Goal: Communication & Community: Share content

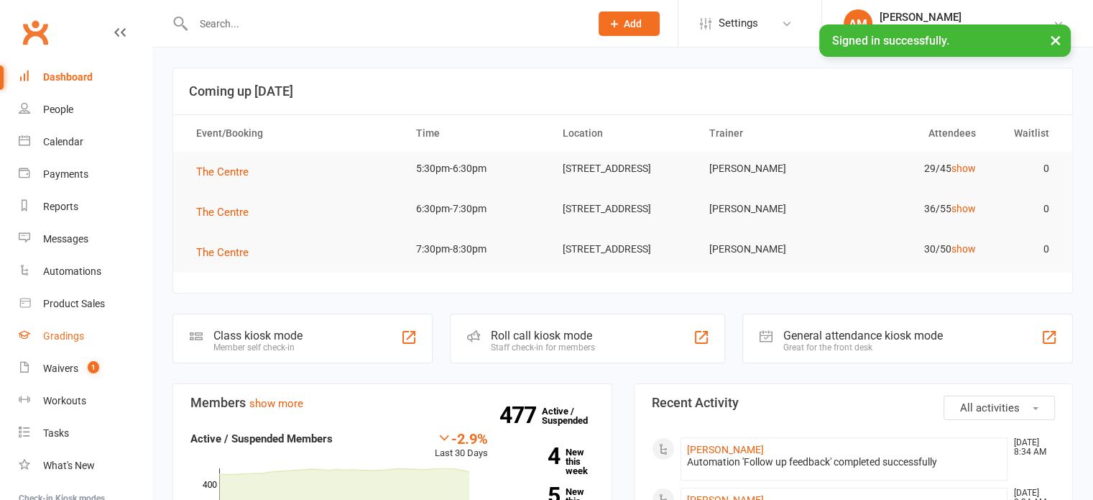
click at [71, 336] on div "Gradings" at bounding box center [63, 336] width 41 height 12
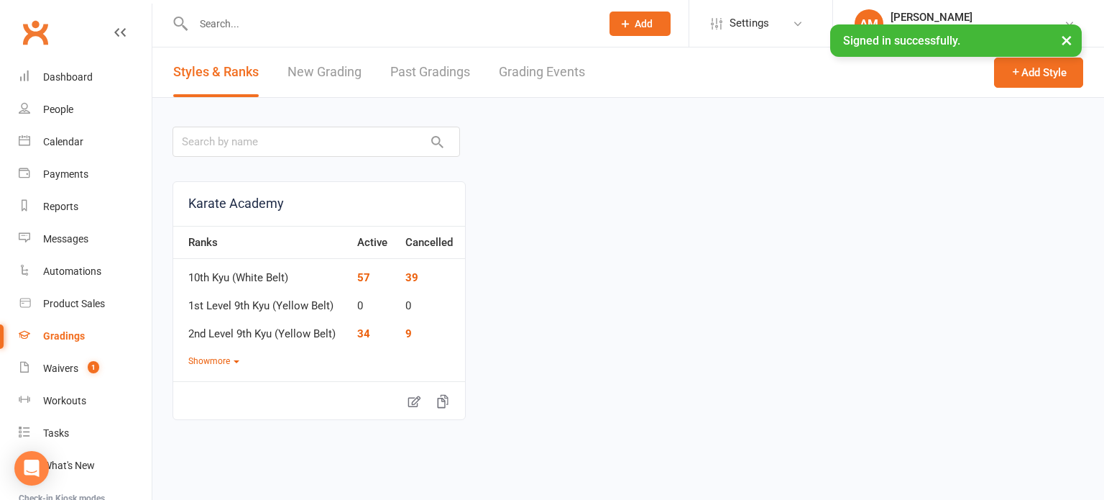
click at [549, 69] on link "Grading Events" at bounding box center [542, 72] width 86 height 50
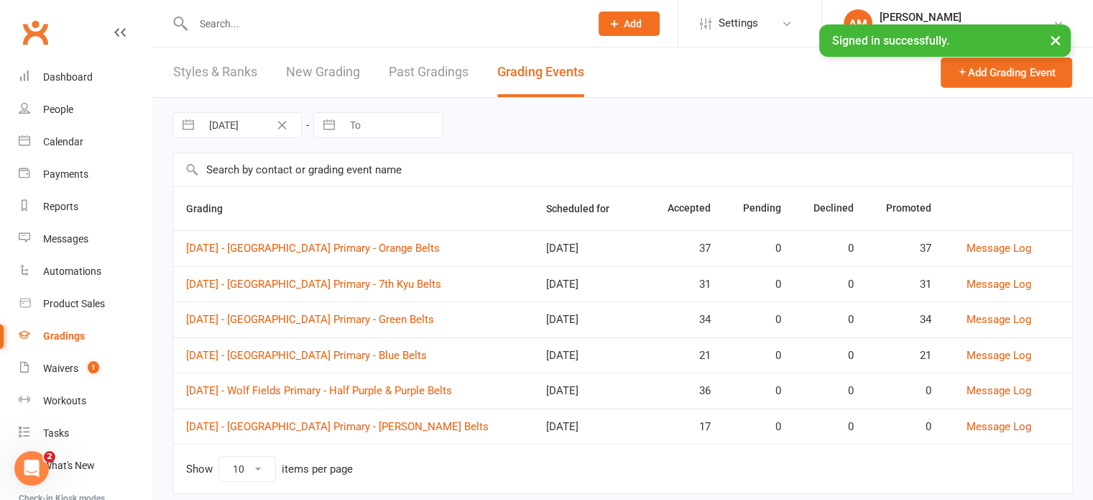
scroll to position [33, 0]
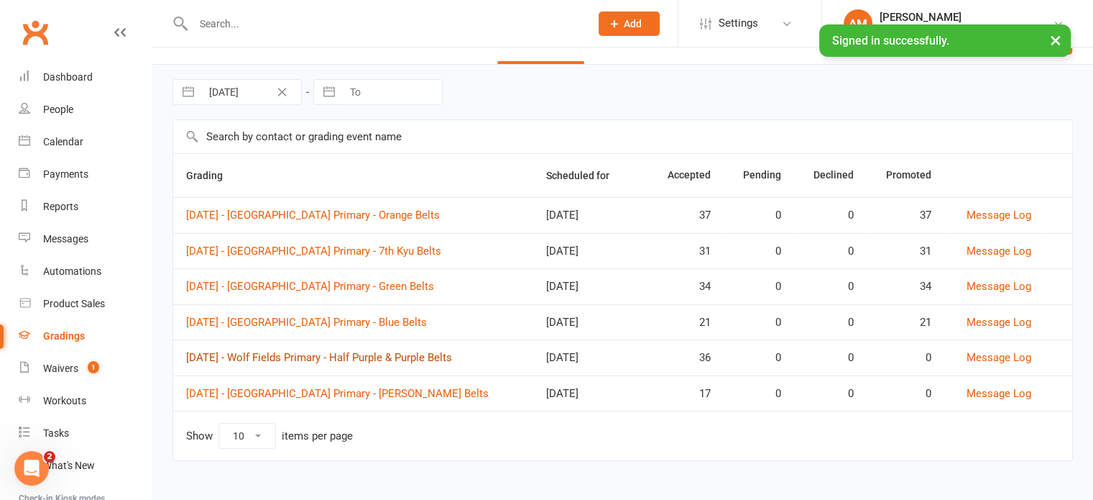
click at [452, 351] on link "[DATE] - Wolf Fields Primary - Half Purple & Purple Belts" at bounding box center [319, 357] width 266 height 13
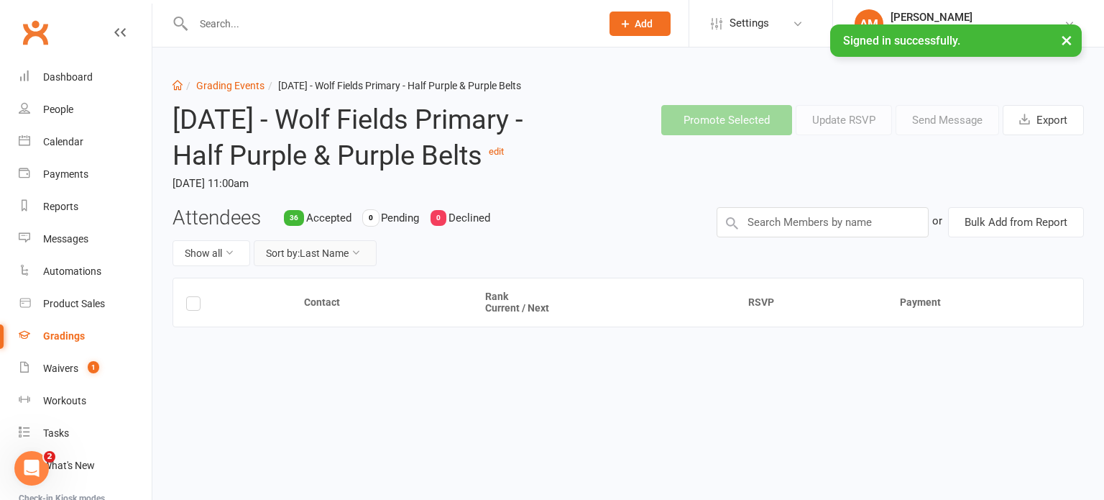
click at [346, 266] on button "Sort by: Last Name" at bounding box center [315, 253] width 123 height 26
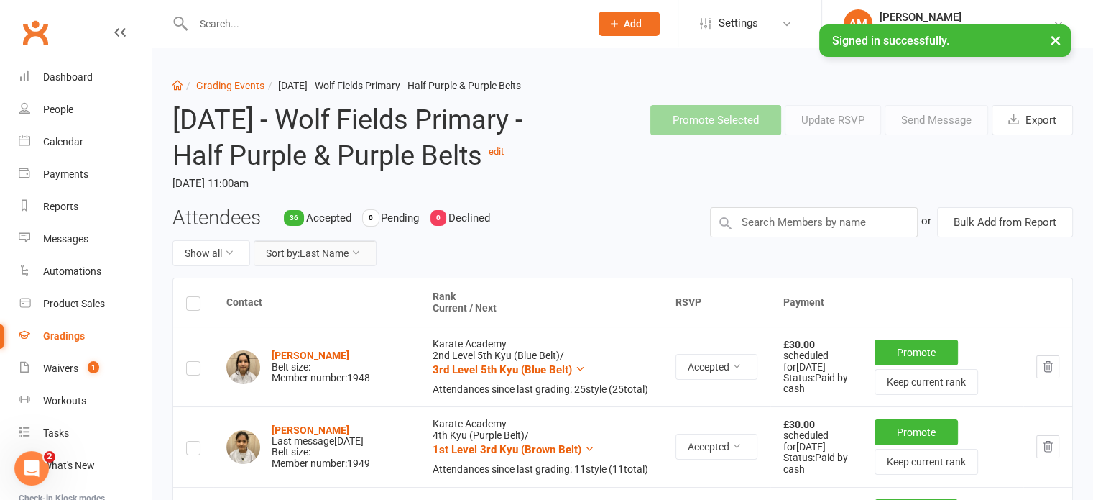
click at [346, 266] on button "Sort by: Last Name" at bounding box center [315, 253] width 123 height 26
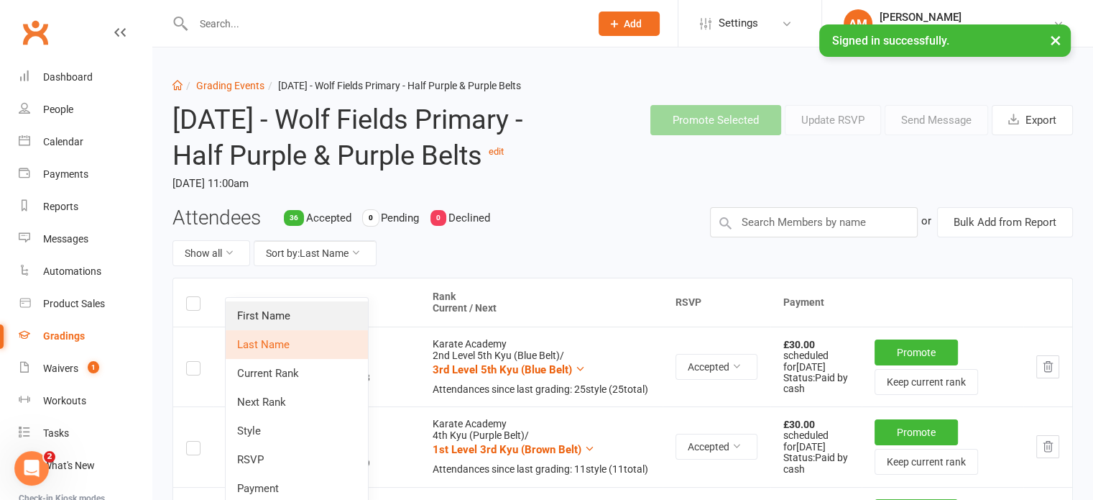
click at [339, 315] on link "First Name" at bounding box center [297, 315] width 142 height 29
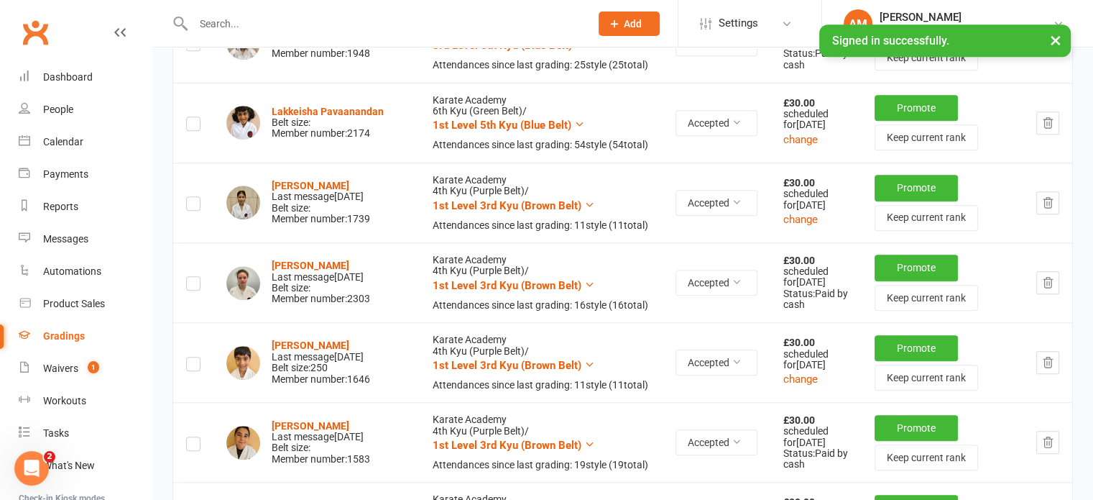
scroll to position [1366, 0]
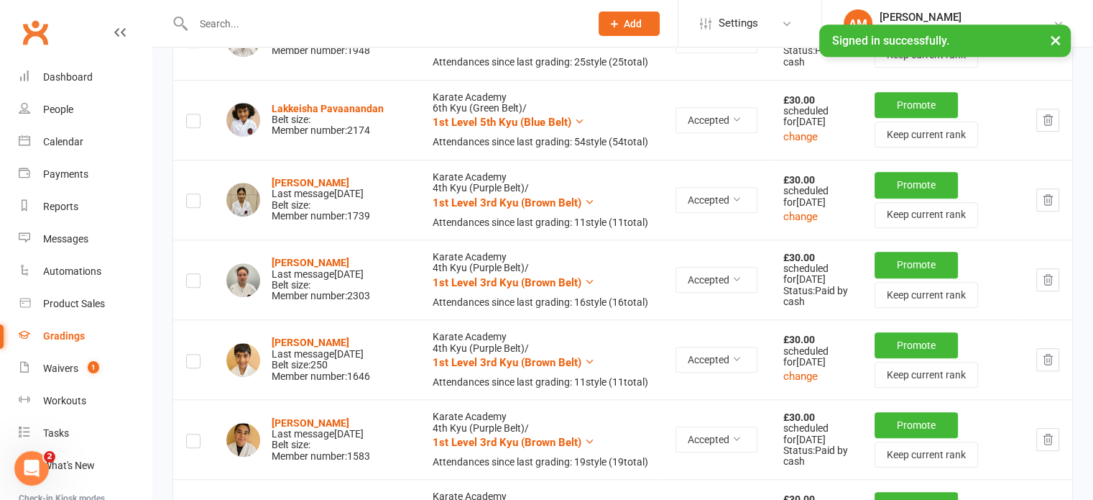
click at [1050, 47] on icon "button" at bounding box center [1048, 40] width 13 height 13
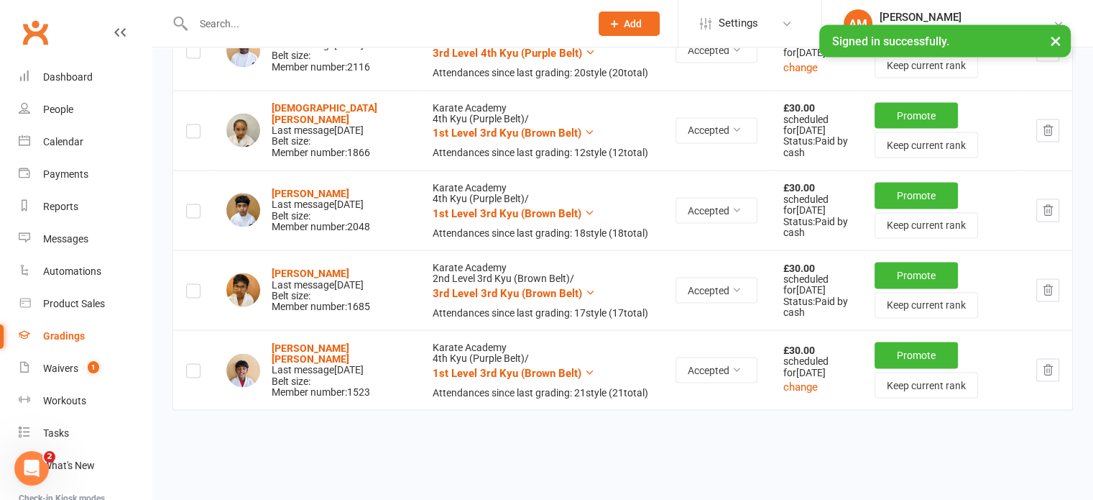
scroll to position [2732, 0]
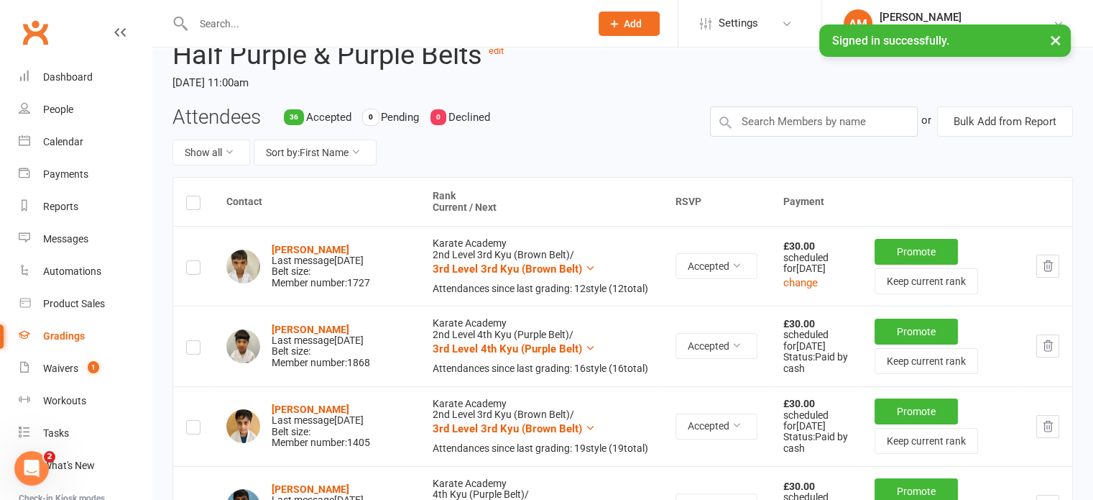
scroll to position [0, 0]
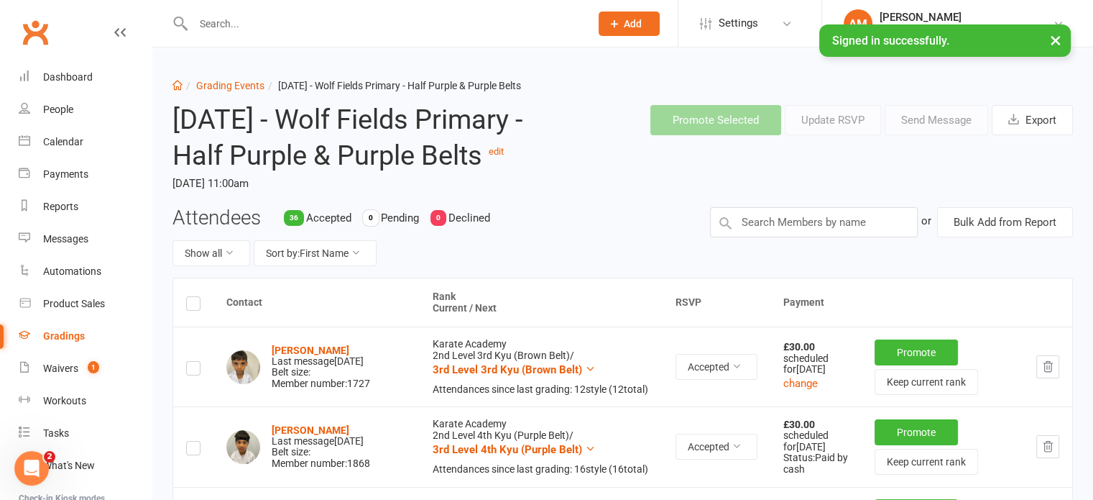
click at [193, 305] on label at bounding box center [193, 305] width 14 height 0
click at [193, 297] on input "checkbox" at bounding box center [193, 297] width 14 height 0
click at [952, 117] on button "Send Message" at bounding box center [937, 120] width 104 height 30
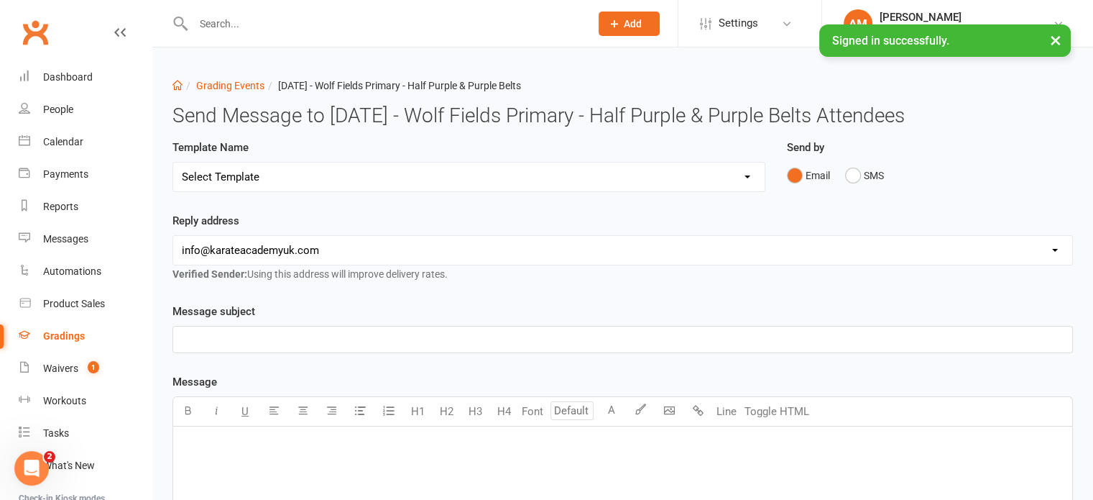
click at [479, 191] on select "Select Template [Email] 0. Pre-Grading Seminar Email* [Email] 0. [DATE] Grading…" at bounding box center [469, 176] width 592 height 29
select select "12"
click at [173, 184] on select "Select Template [Email] 0. Pre-Grading Seminar Email* [Email] 0. [DATE] Grading…" at bounding box center [469, 176] width 592 height 29
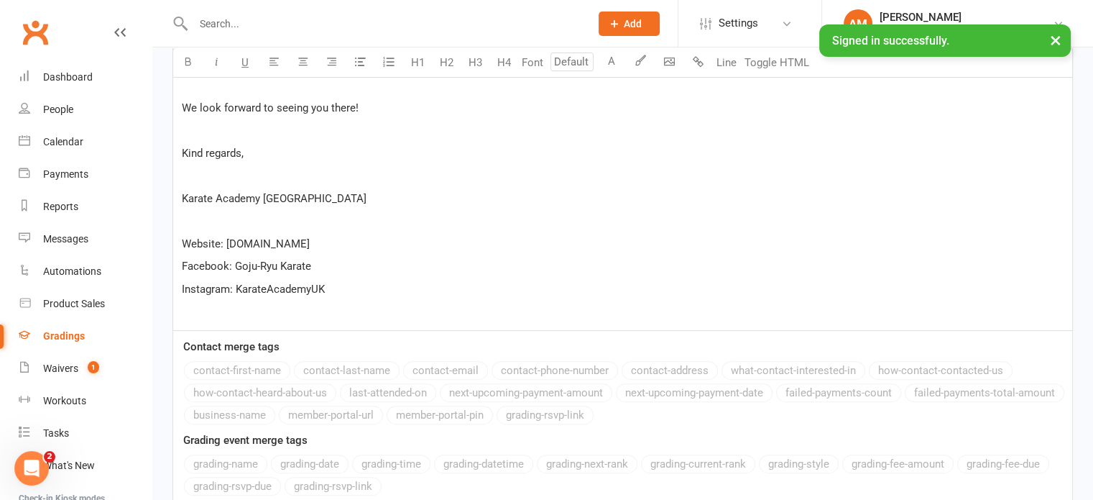
scroll to position [569, 0]
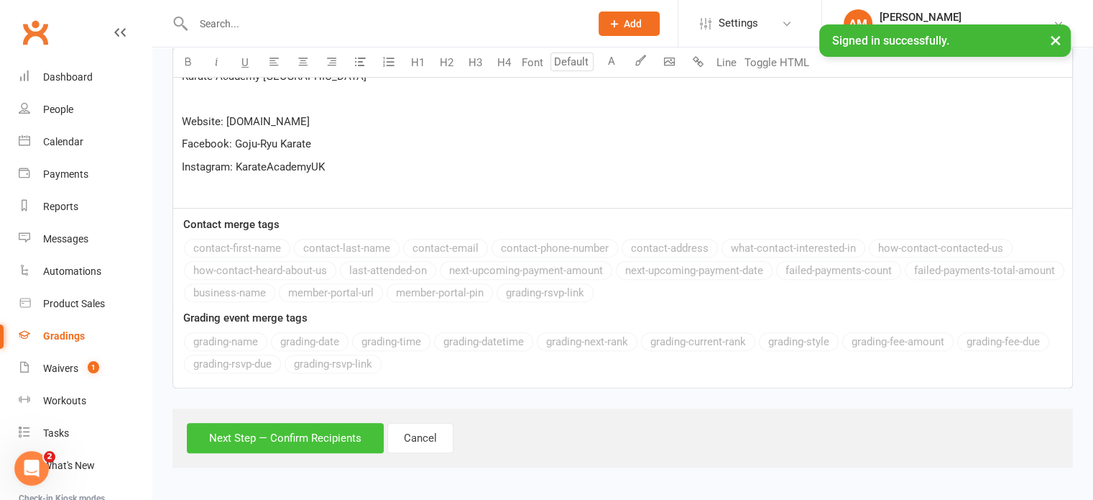
click at [270, 436] on button "Next Step — Confirm Recipients" at bounding box center [285, 438] width 197 height 30
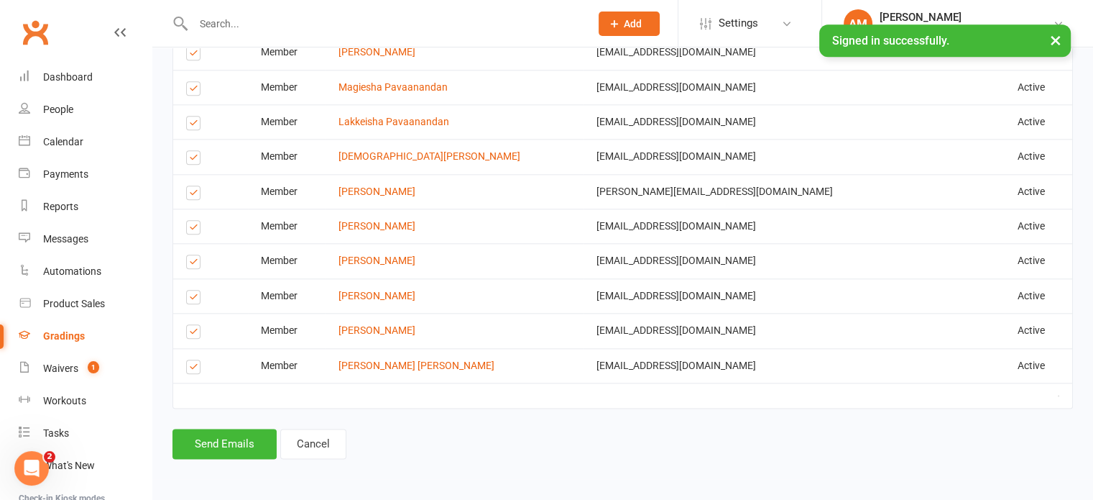
scroll to position [1689, 0]
click at [221, 445] on button "Send Emails" at bounding box center [225, 443] width 104 height 30
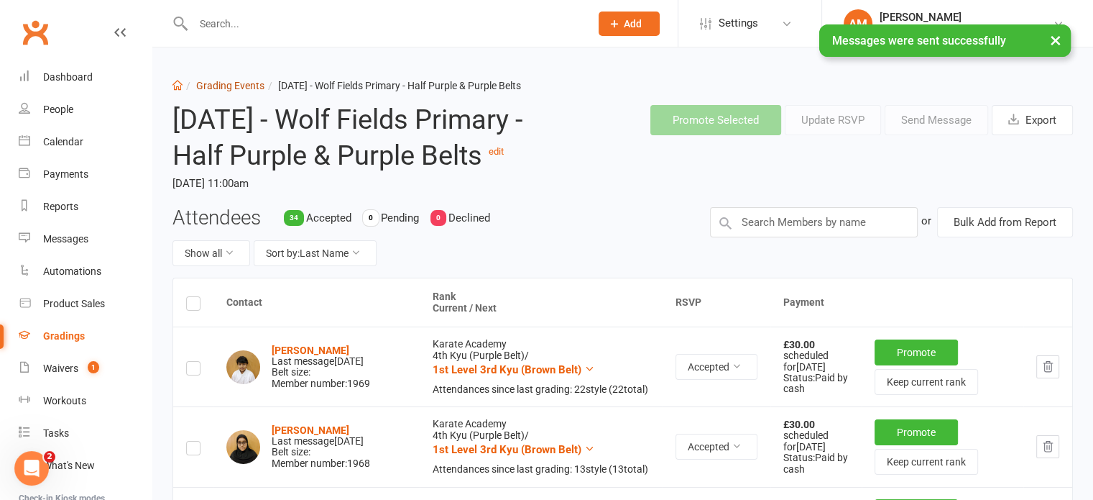
click at [256, 86] on link "Grading Events" at bounding box center [230, 86] width 68 height 12
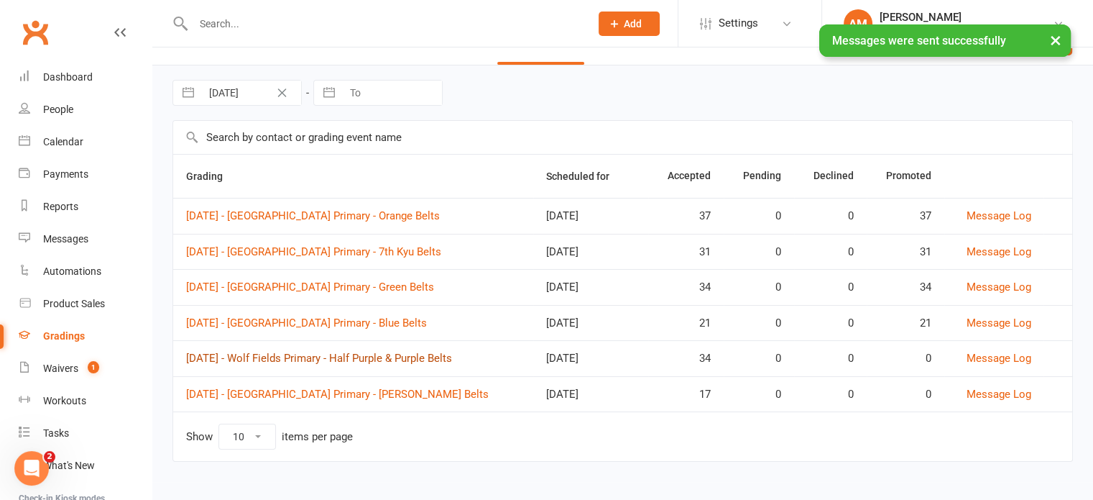
scroll to position [33, 0]
click at [489, 388] on link "[DATE] - [GEOGRAPHIC_DATA] Primary - [PERSON_NAME] Belts" at bounding box center [337, 393] width 303 height 13
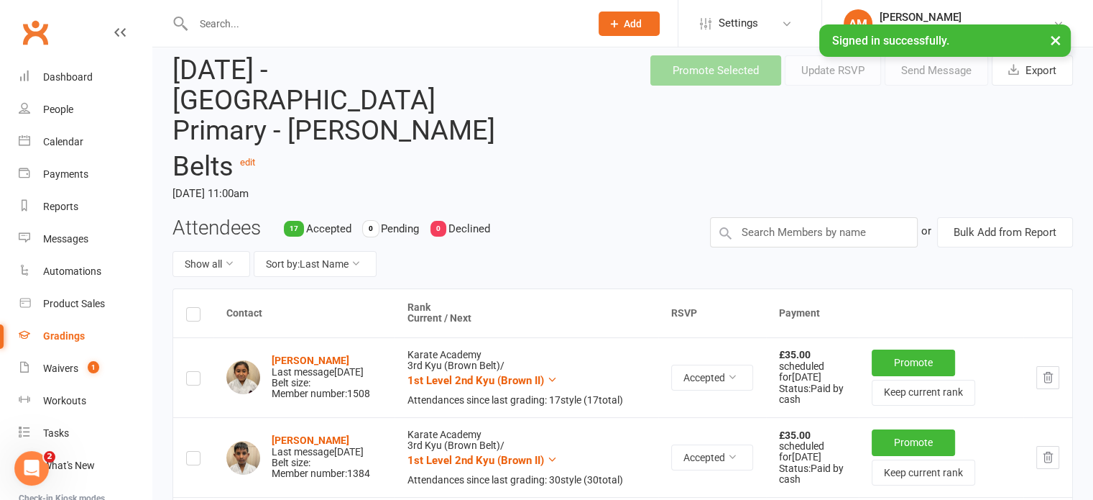
scroll to position [45, 0]
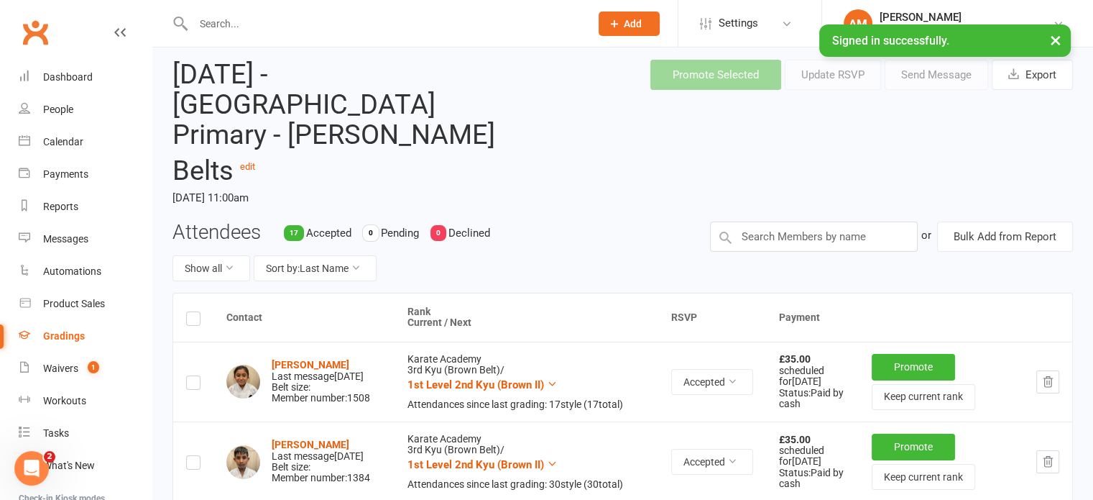
click at [189, 321] on label at bounding box center [193, 321] width 14 height 0
click at [189, 312] on input "checkbox" at bounding box center [193, 312] width 14 height 0
click at [942, 70] on button "Send Message" at bounding box center [937, 75] width 104 height 30
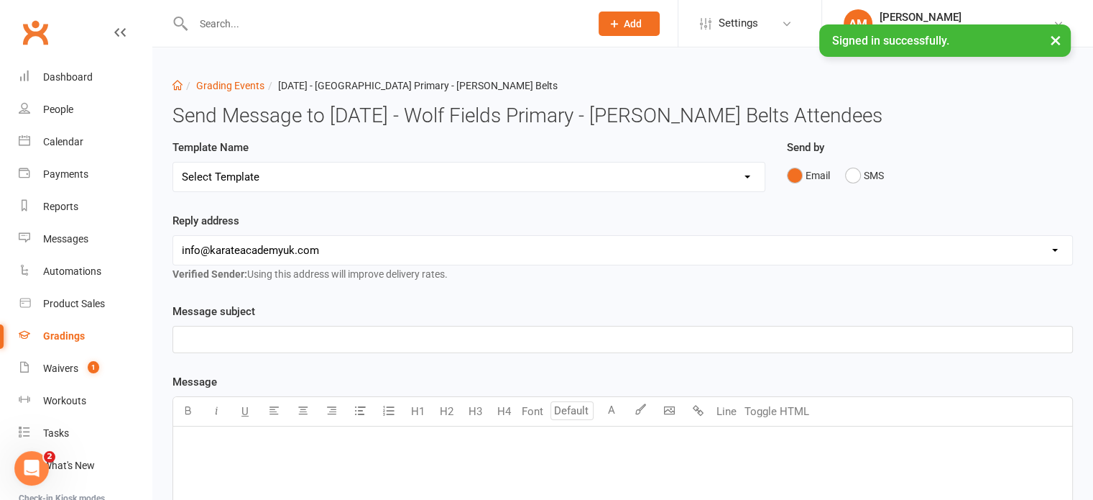
click at [397, 180] on select "Select Template [Email] 0. Pre-Grading Seminar Email* [Email] 0. [DATE] Grading…" at bounding box center [469, 176] width 592 height 29
select select "12"
click at [173, 162] on select "Select Template [Email] 0. Pre-Grading Seminar Email* [Email] 0. [DATE] Grading…" at bounding box center [469, 176] width 592 height 29
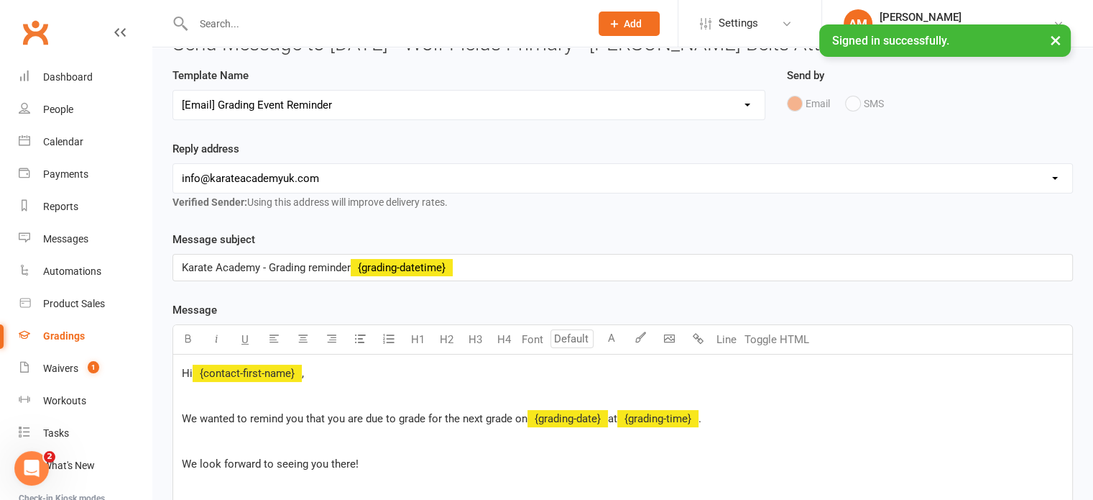
scroll to position [216, 0]
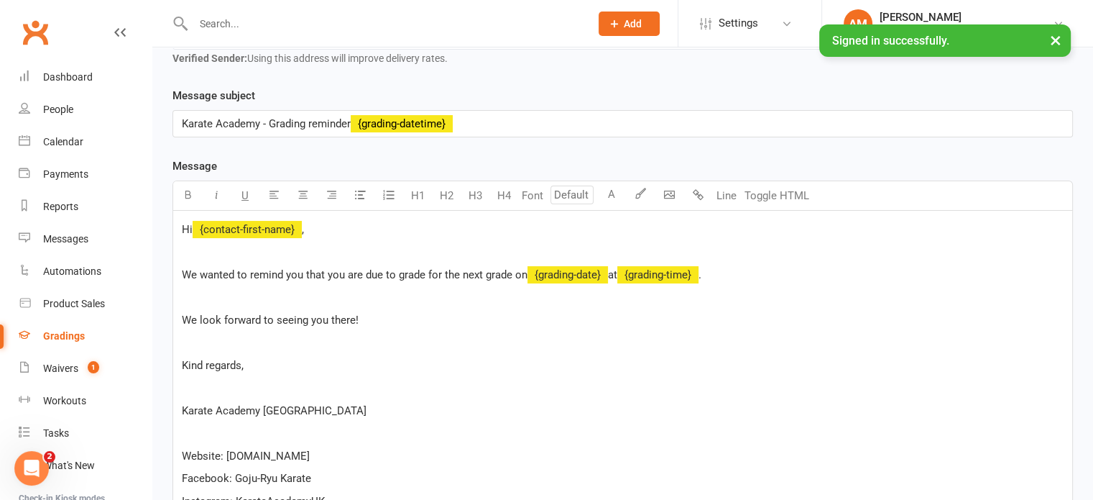
click at [213, 252] on p at bounding box center [623, 251] width 882 height 17
click at [225, 291] on p at bounding box center [623, 296] width 882 height 17
click at [226, 341] on p at bounding box center [623, 342] width 882 height 17
click at [223, 379] on p at bounding box center [623, 387] width 882 height 17
click at [215, 426] on p at bounding box center [623, 432] width 882 height 17
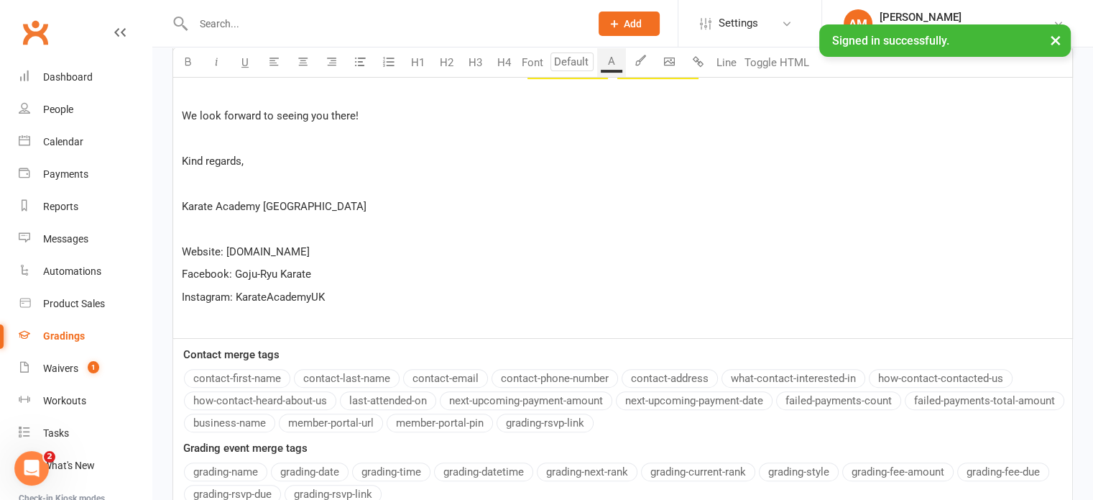
scroll to position [431, 0]
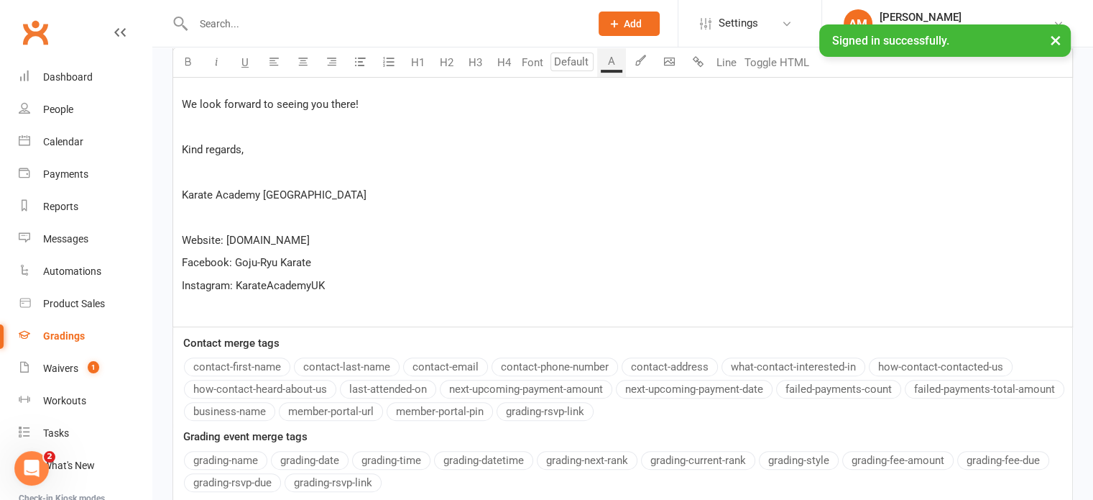
click at [217, 313] on p at bounding box center [623, 307] width 882 height 17
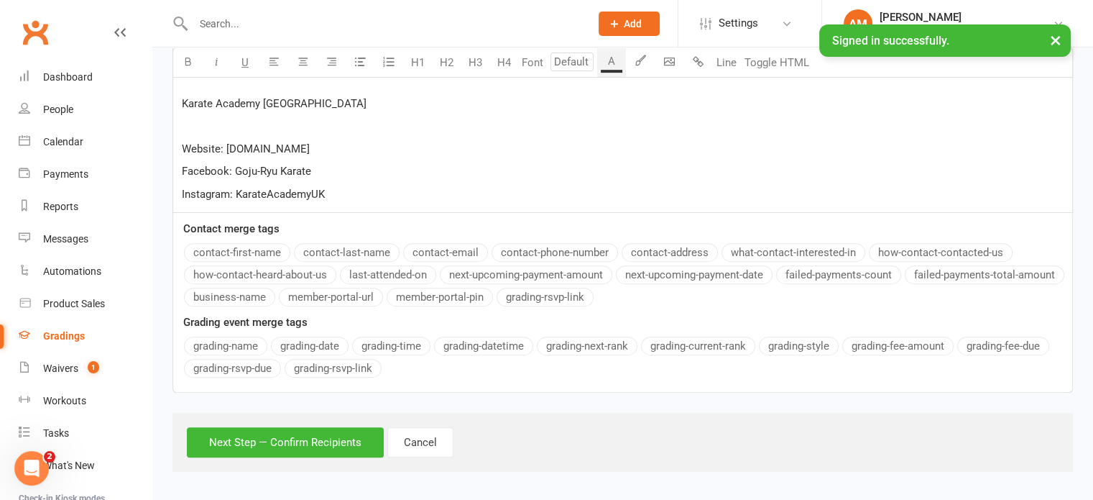
scroll to position [523, 0]
click at [262, 440] on button "Next Step — Confirm Recipients" at bounding box center [285, 441] width 197 height 30
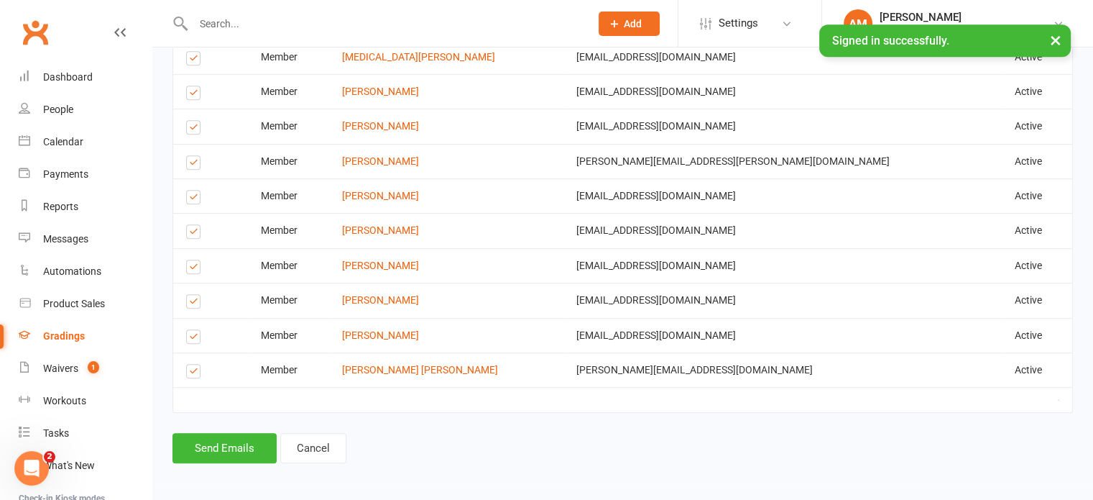
scroll to position [970, 0]
click at [239, 454] on button "Send Emails" at bounding box center [225, 447] width 104 height 30
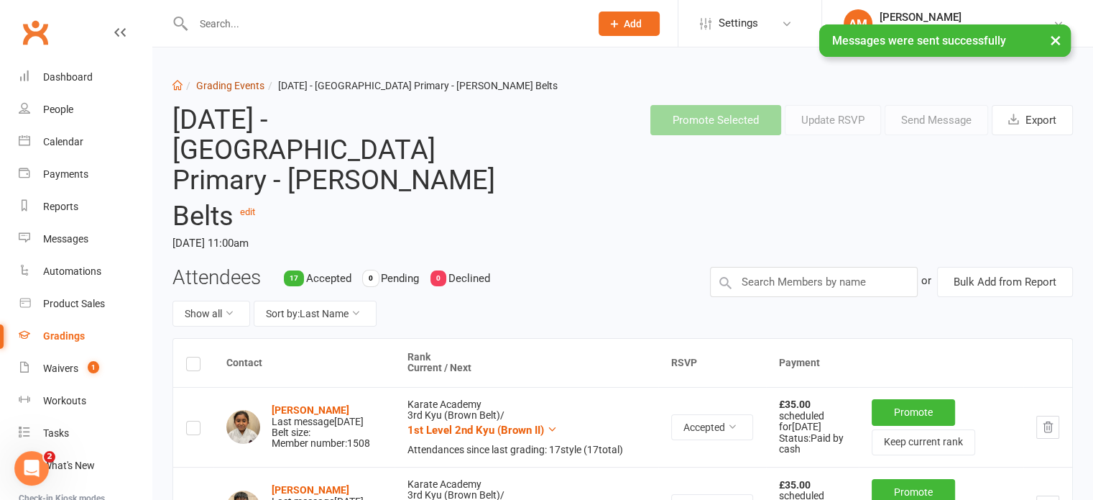
click at [225, 86] on link "Grading Events" at bounding box center [230, 86] width 68 height 12
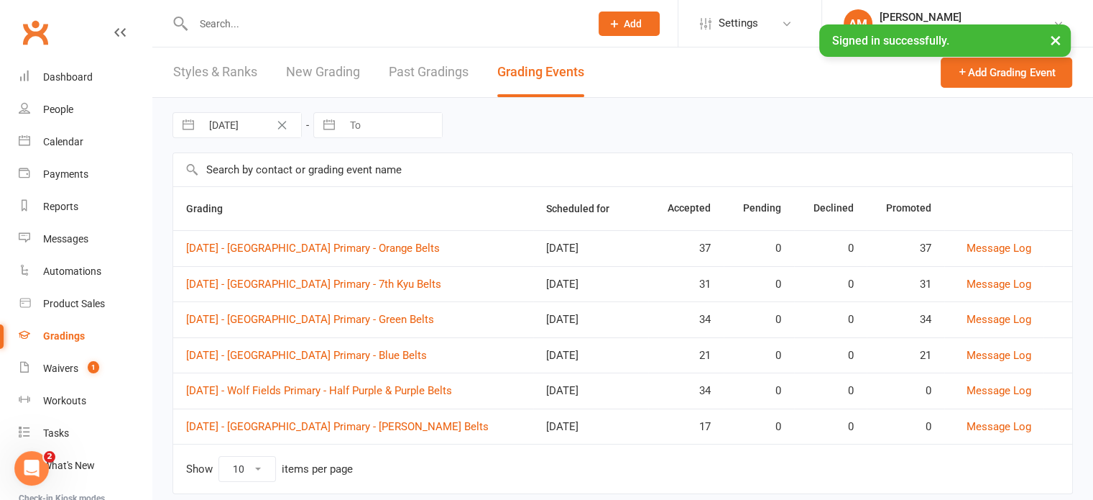
click at [1052, 40] on button "×" at bounding box center [1056, 39] width 26 height 31
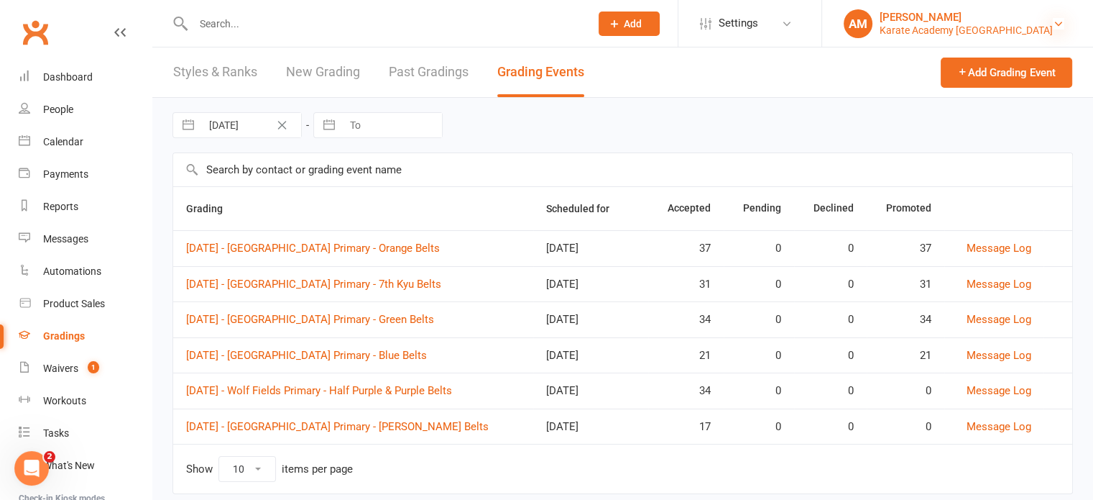
click at [1060, 22] on icon at bounding box center [1059, 24] width 12 height 12
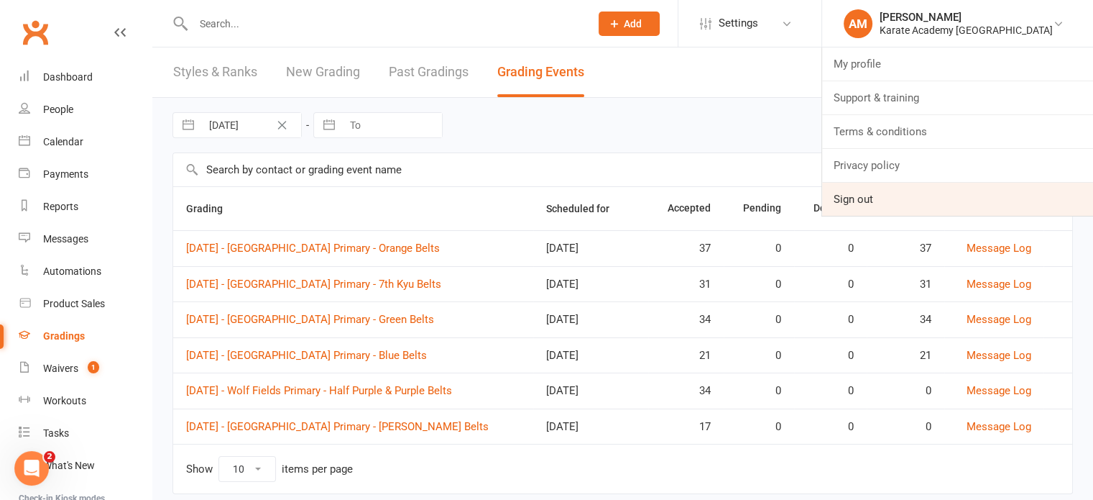
click at [925, 195] on link "Sign out" at bounding box center [957, 199] width 271 height 33
